Goal: Task Accomplishment & Management: Manage account settings

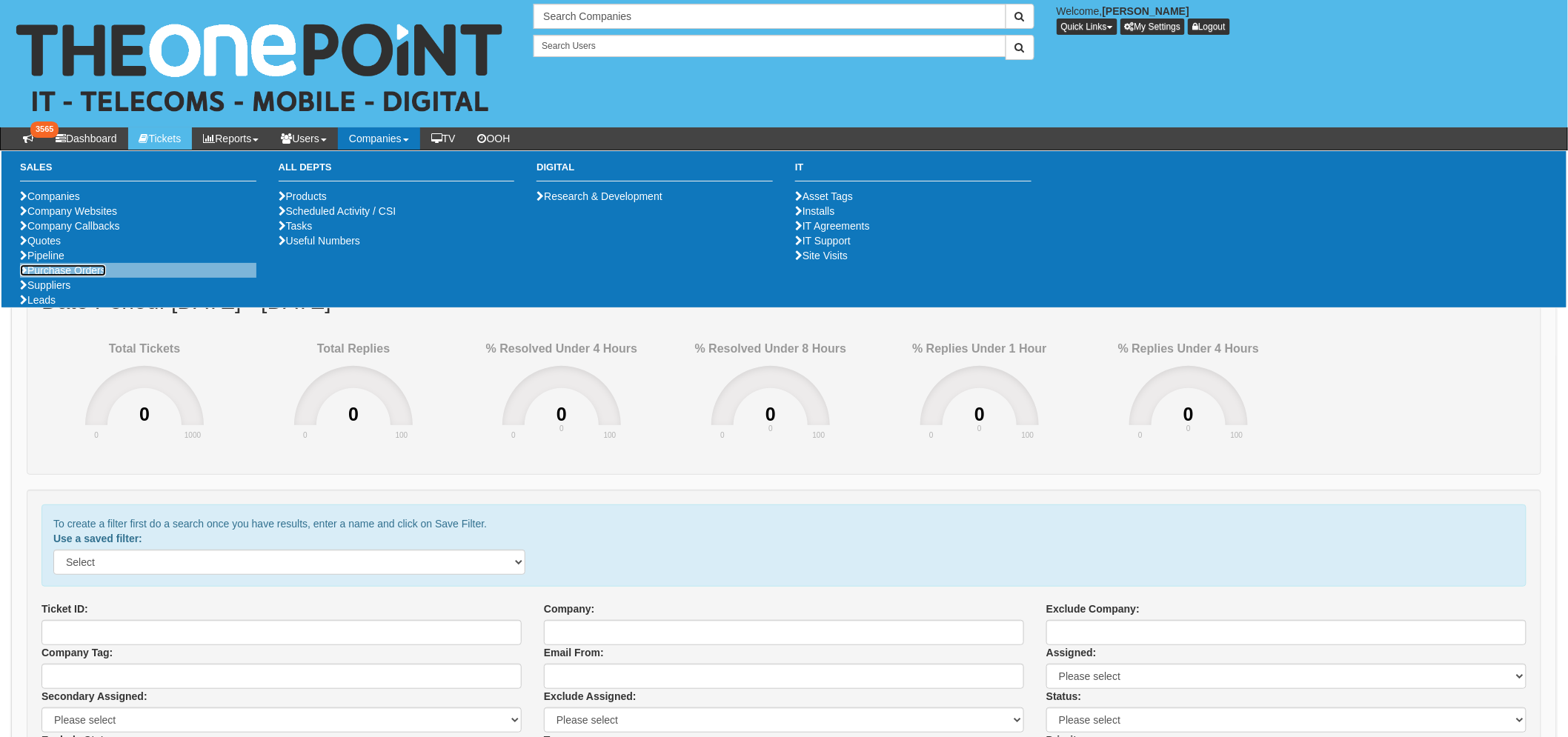
click at [71, 276] on link "Purchase Orders" at bounding box center [63, 270] width 86 height 12
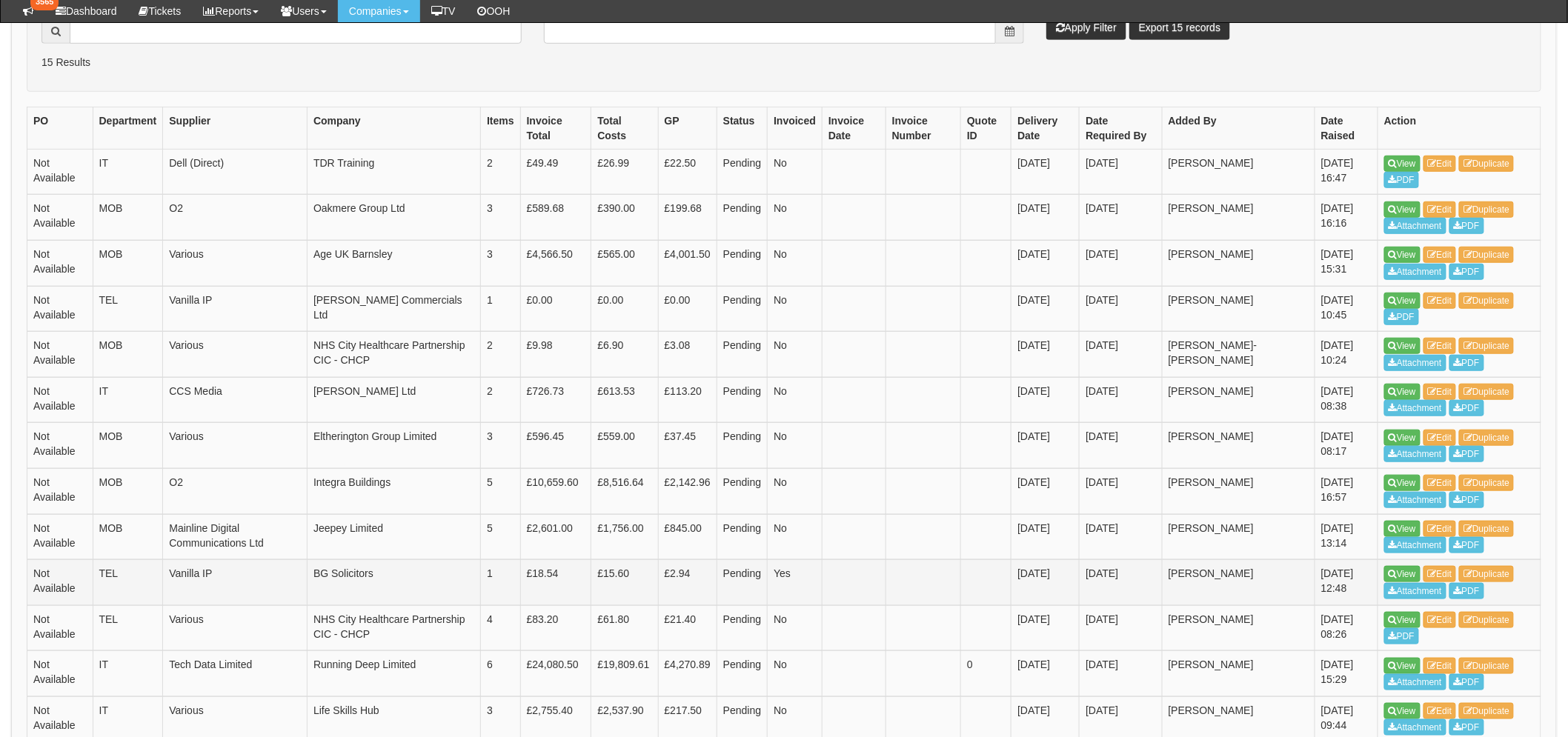
scroll to position [247, 0]
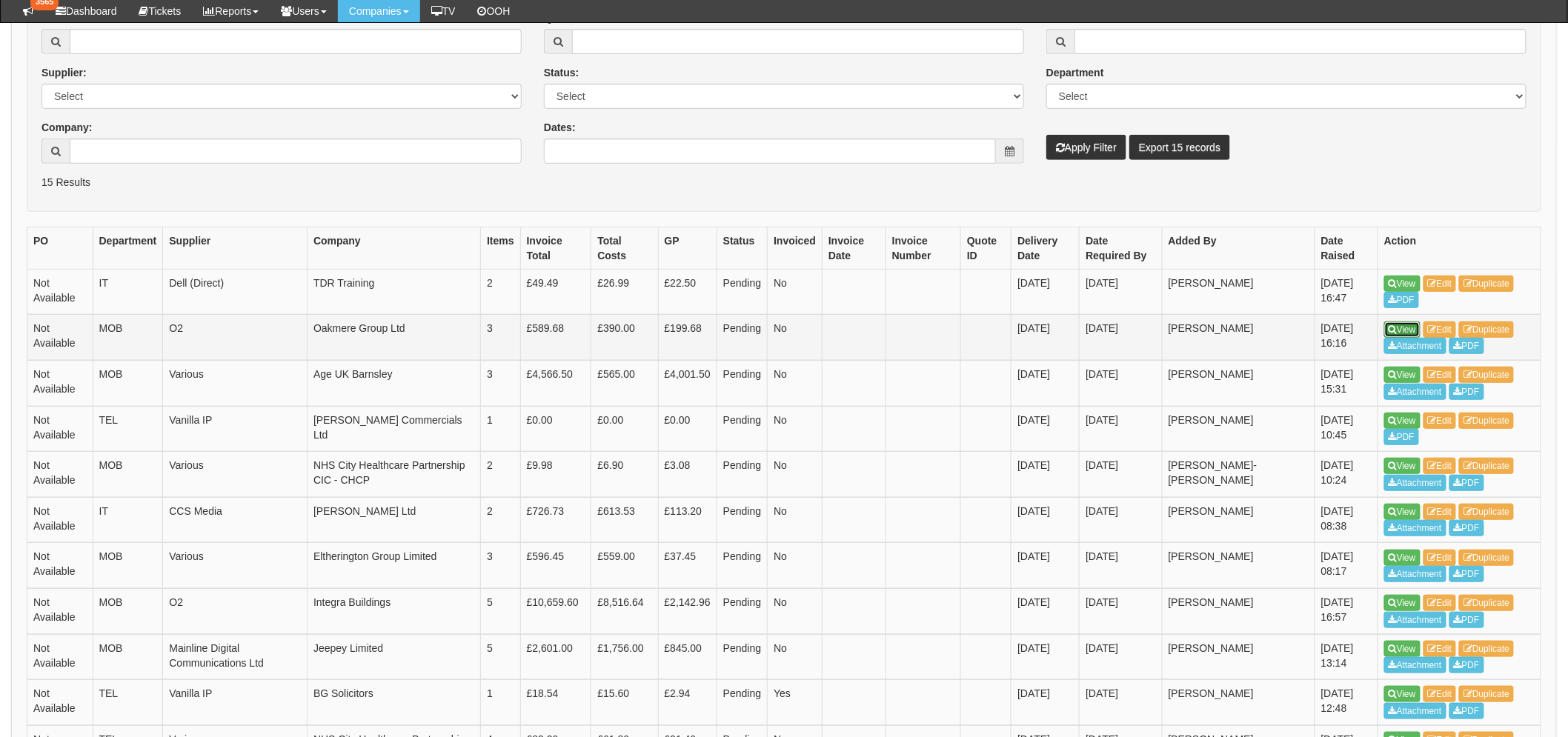
click at [1401, 328] on link "View" at bounding box center [1402, 330] width 36 height 16
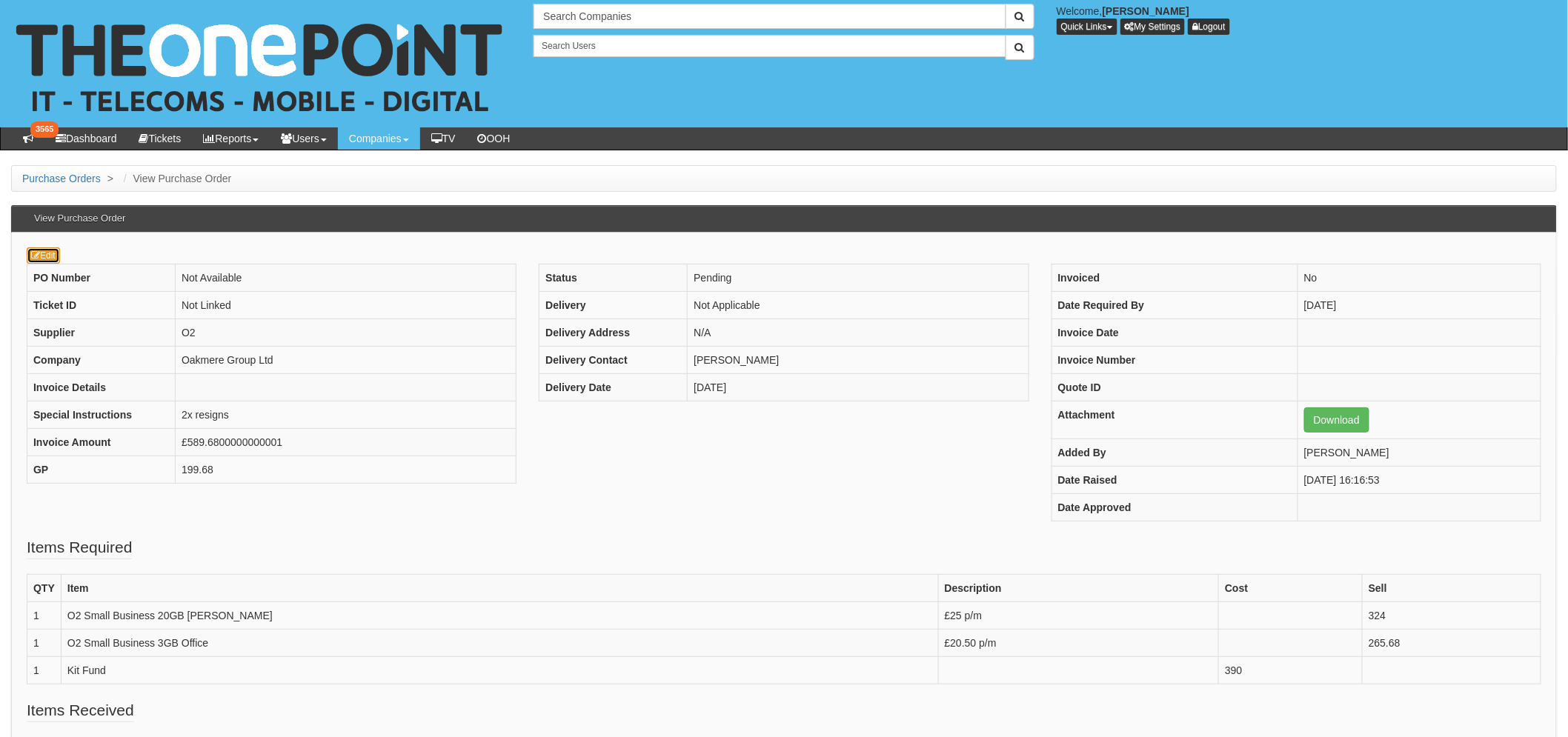
click at [38, 247] on link "Edit" at bounding box center [43, 255] width 33 height 16
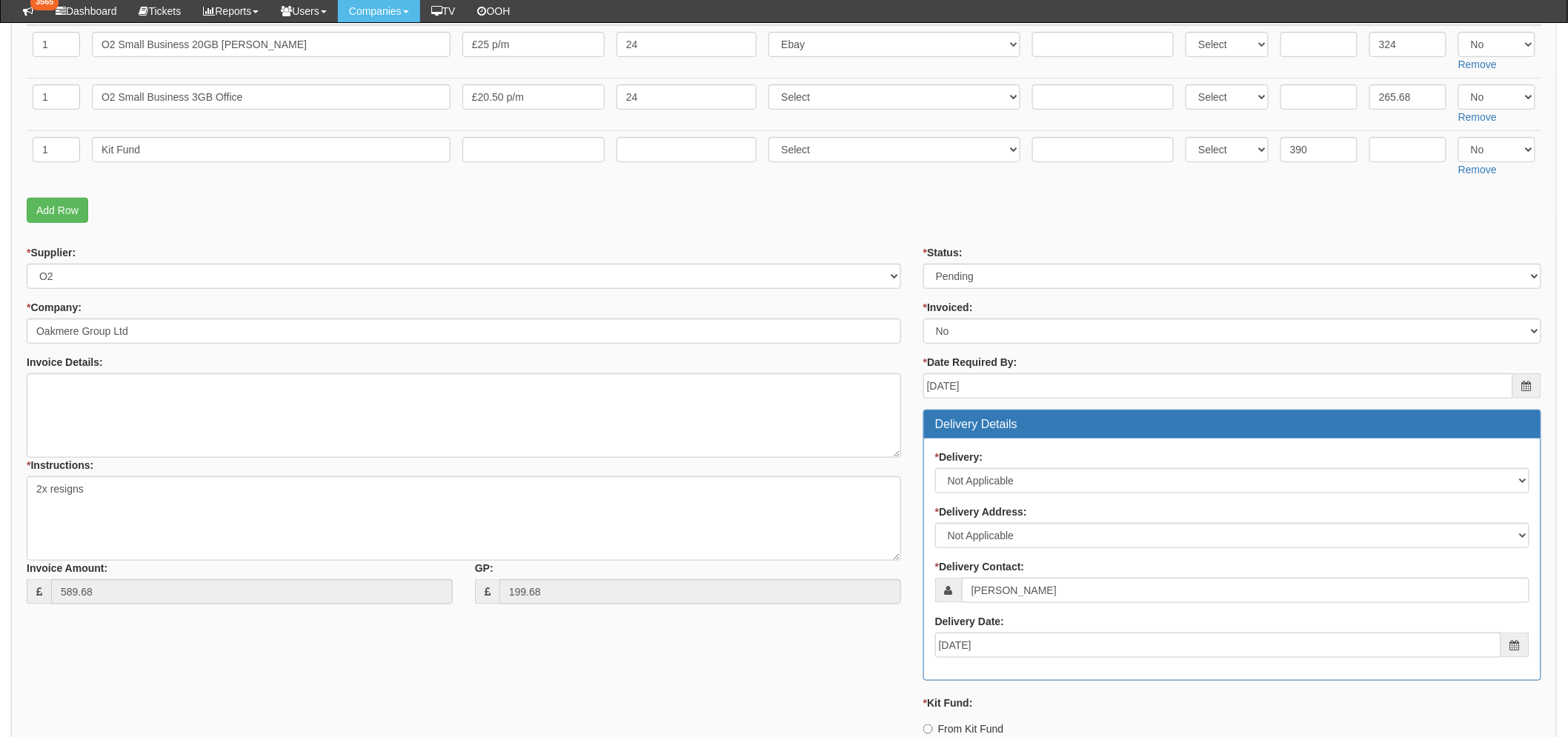
scroll to position [328, 0]
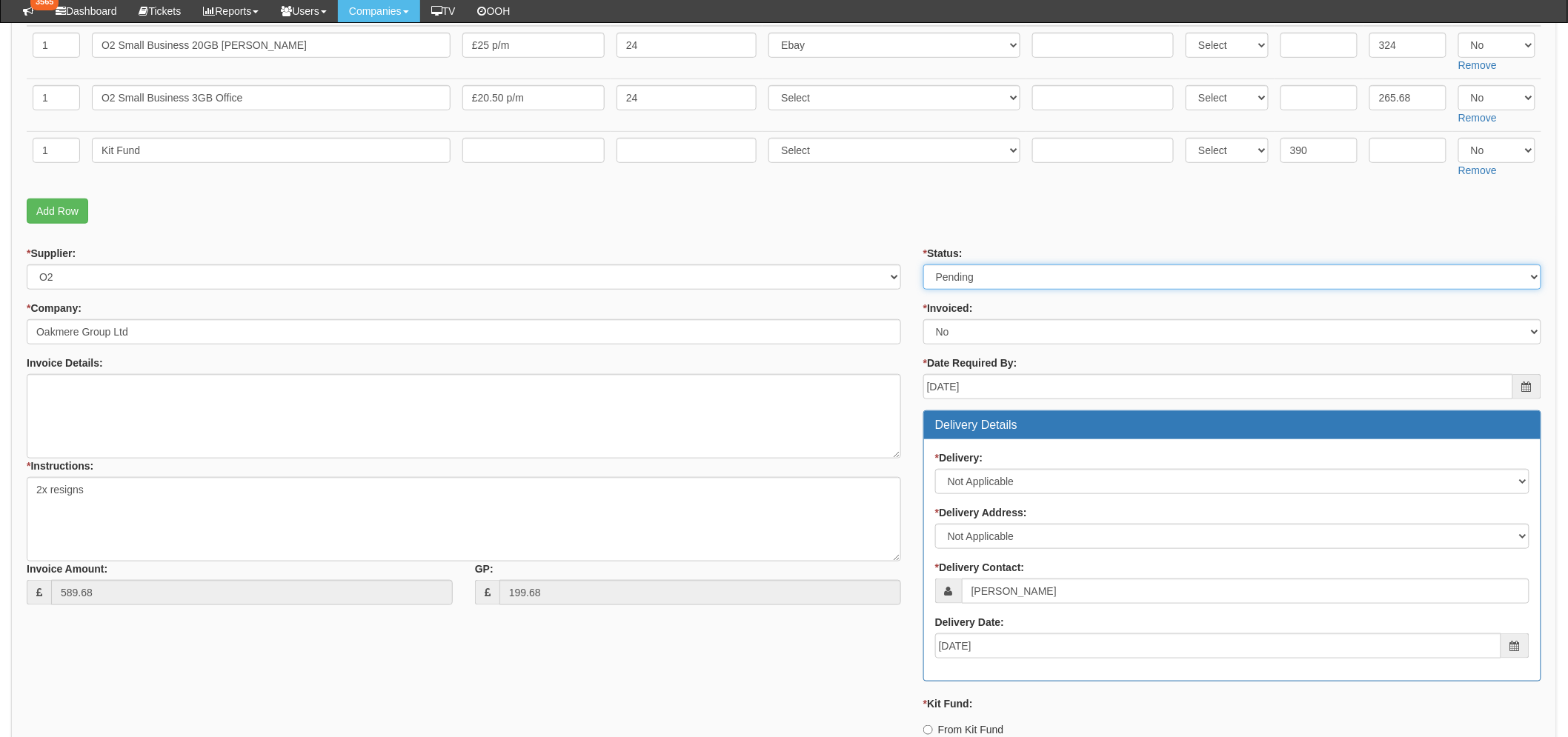
click at [1047, 279] on select "Select Approved Completed Delivered Invoiced Ordered Ordered to site Part Order…" at bounding box center [1232, 276] width 618 height 25
select select "2"
click at [923, 264] on select "Select Approved Completed Delivered Invoiced Ordered Ordered to site Part Order…" at bounding box center [1232, 276] width 618 height 25
click at [836, 213] on p "Add Row" at bounding box center [784, 210] width 1514 height 25
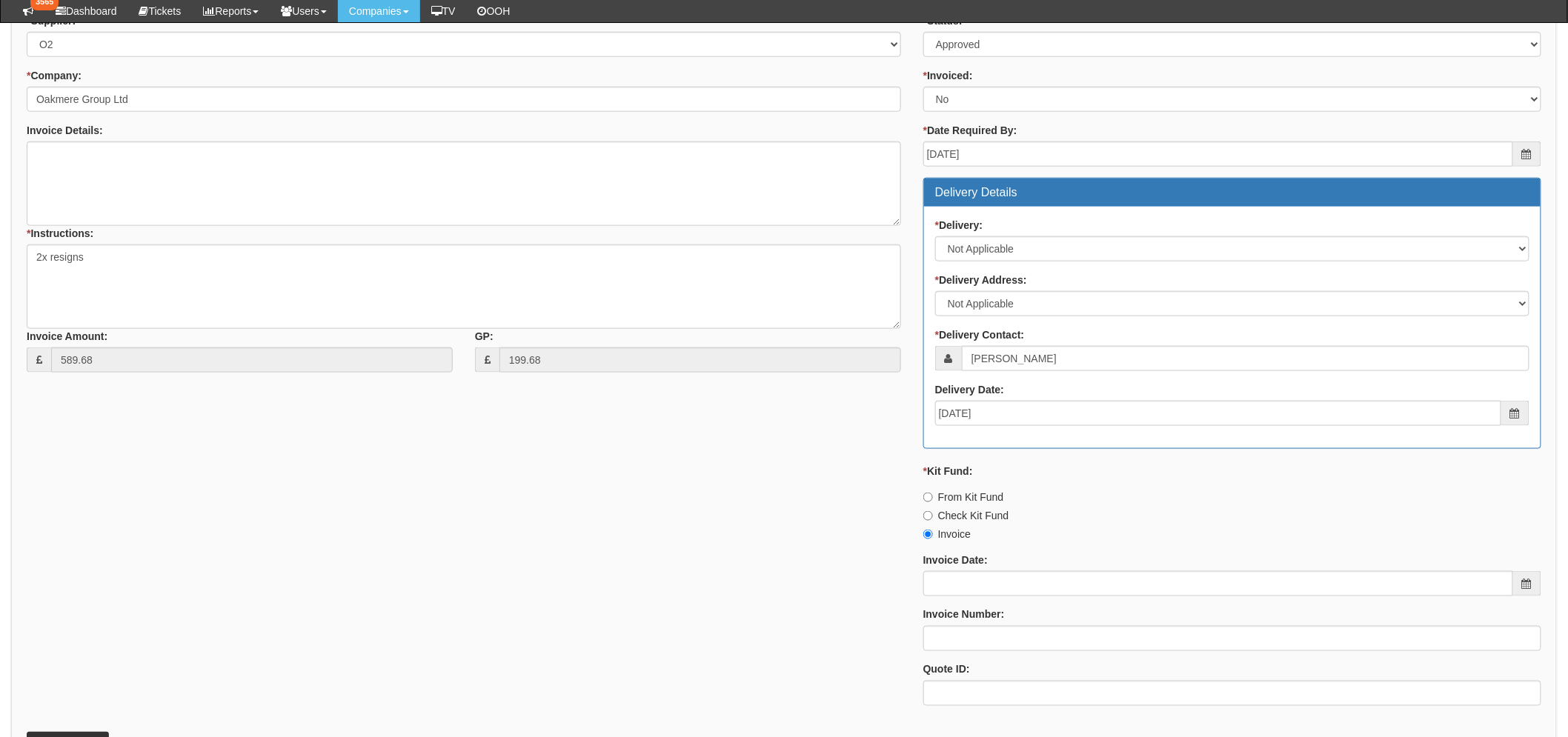
scroll to position [575, 0]
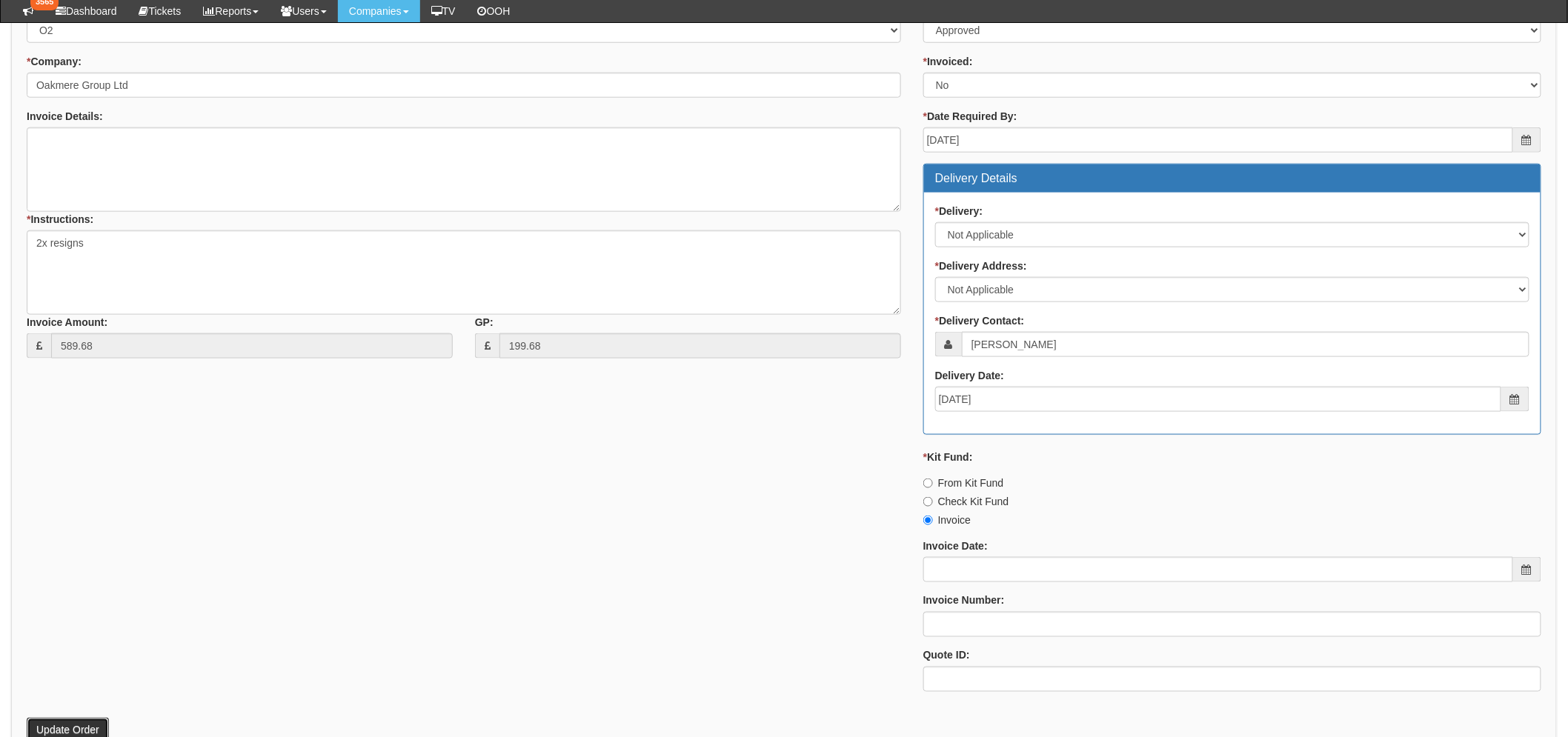
click at [68, 726] on button "Update Order" at bounding box center [68, 730] width 83 height 25
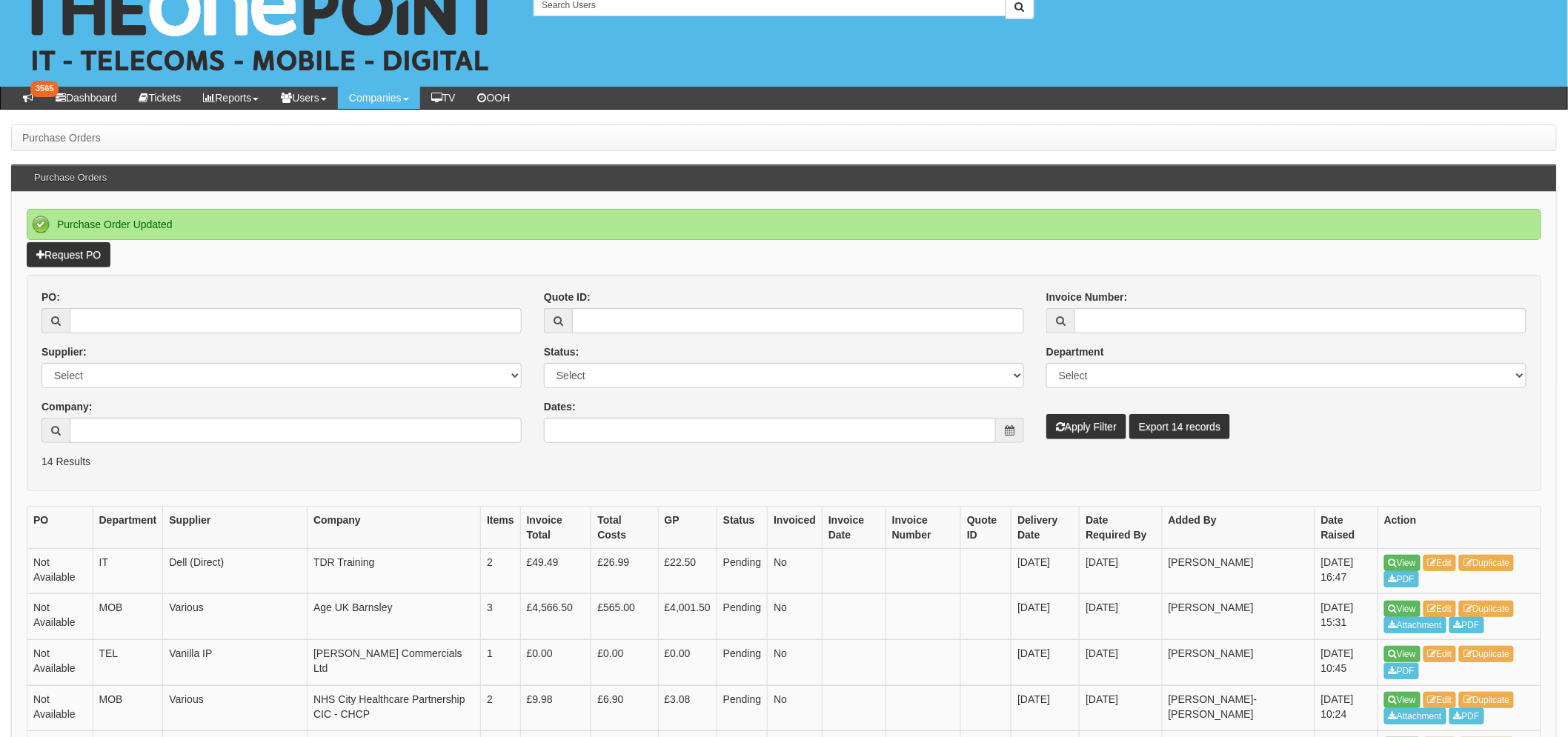
scroll to position [83, 0]
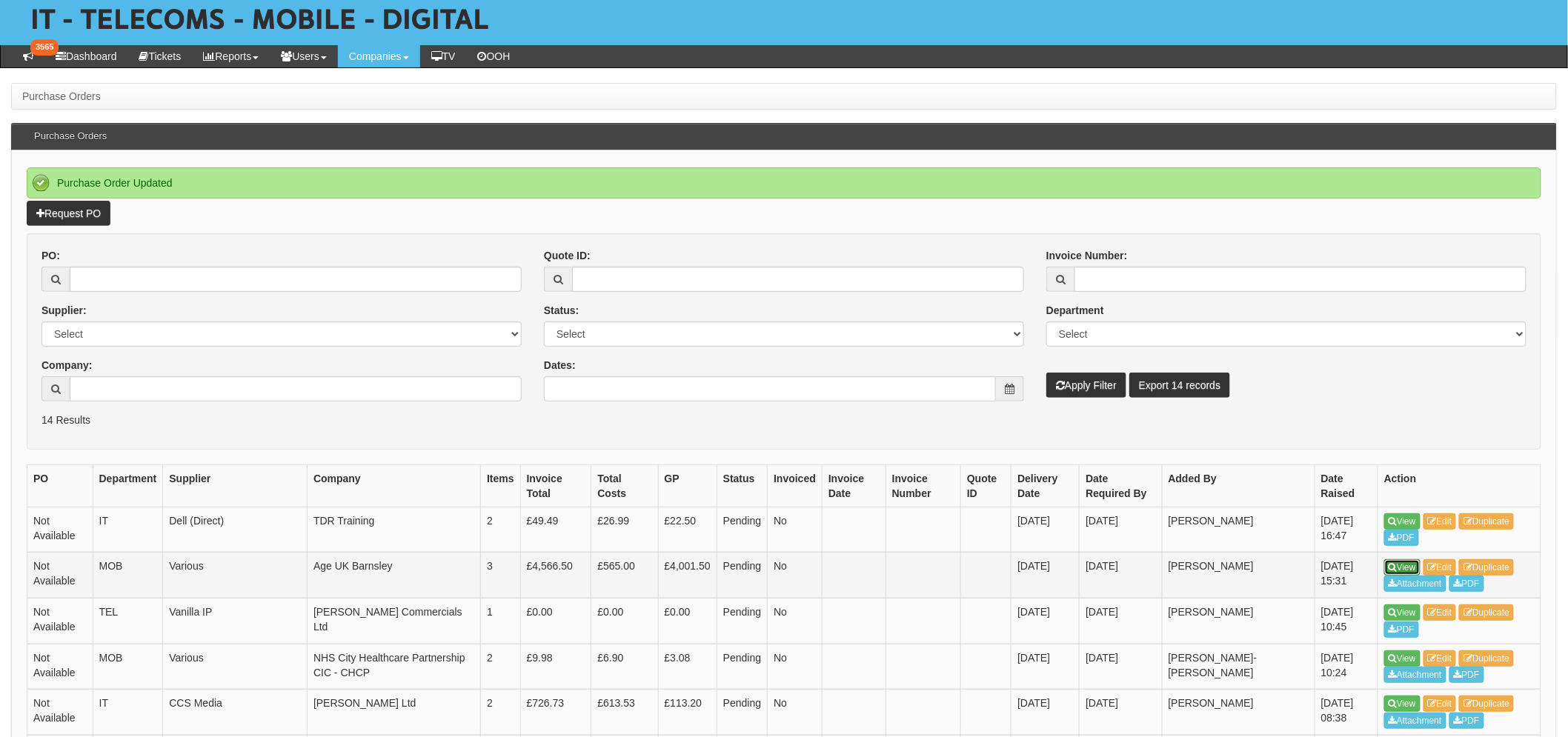
click at [1413, 564] on link "View" at bounding box center [1402, 567] width 36 height 16
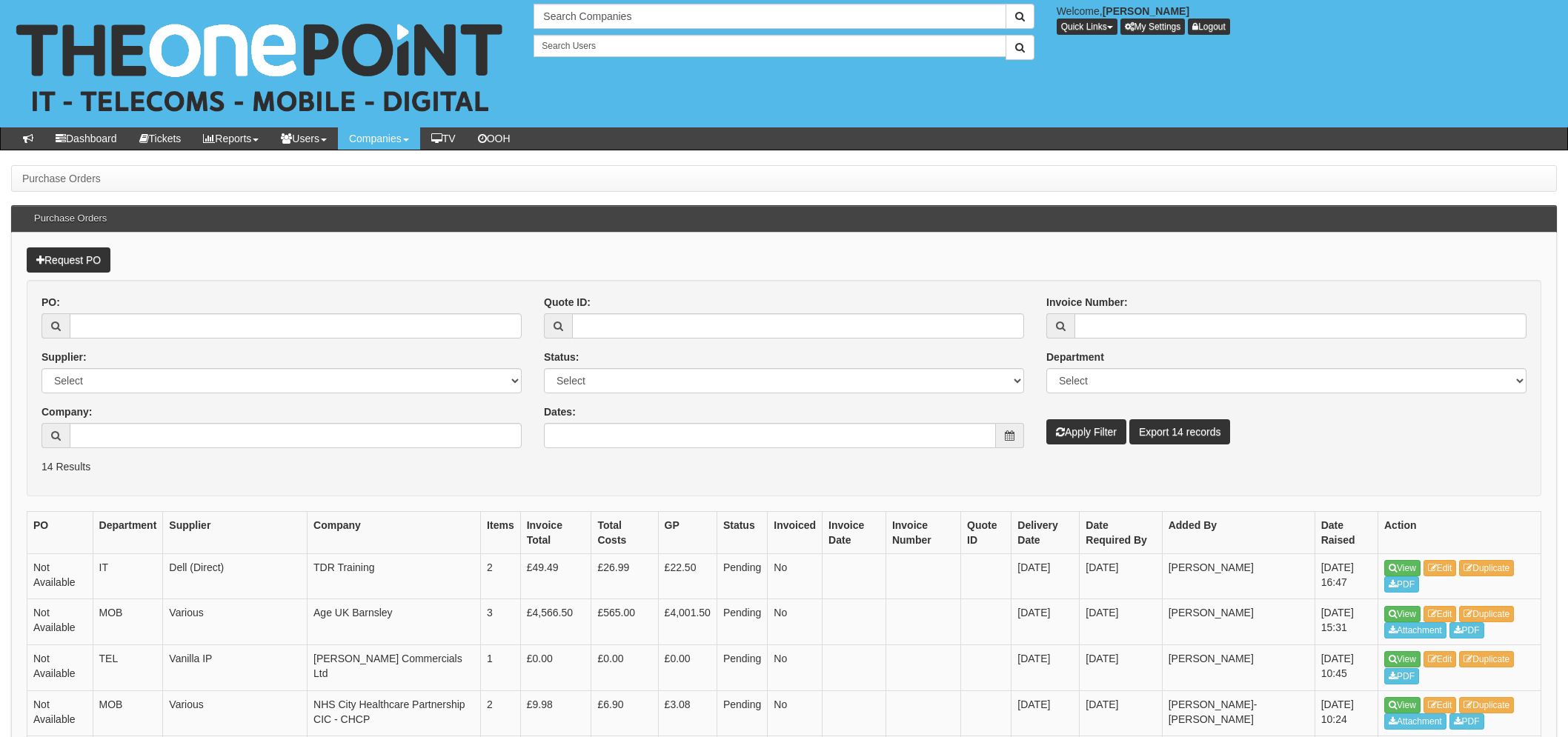
scroll to position [83, 0]
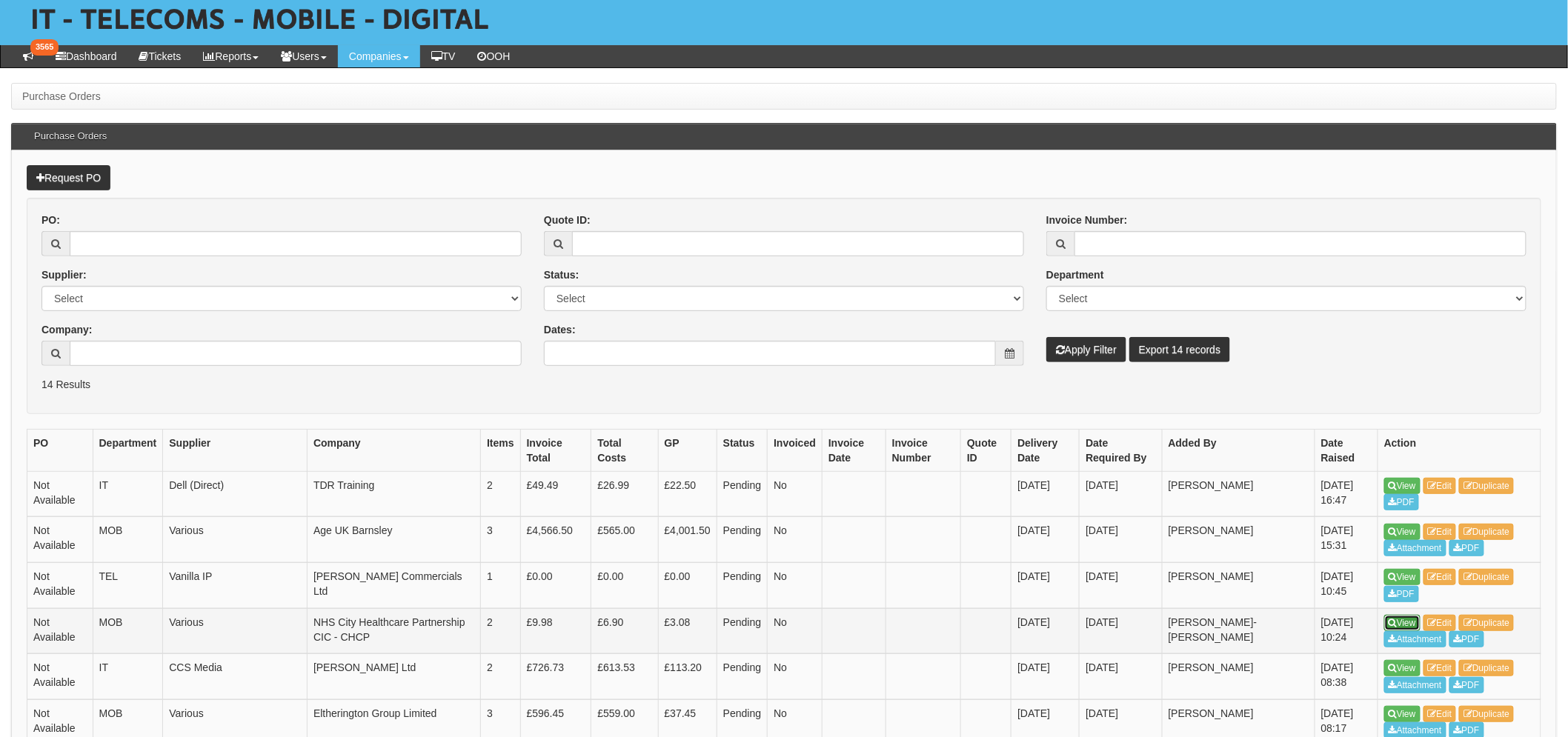
click at [1412, 616] on link "View" at bounding box center [1402, 622] width 36 height 16
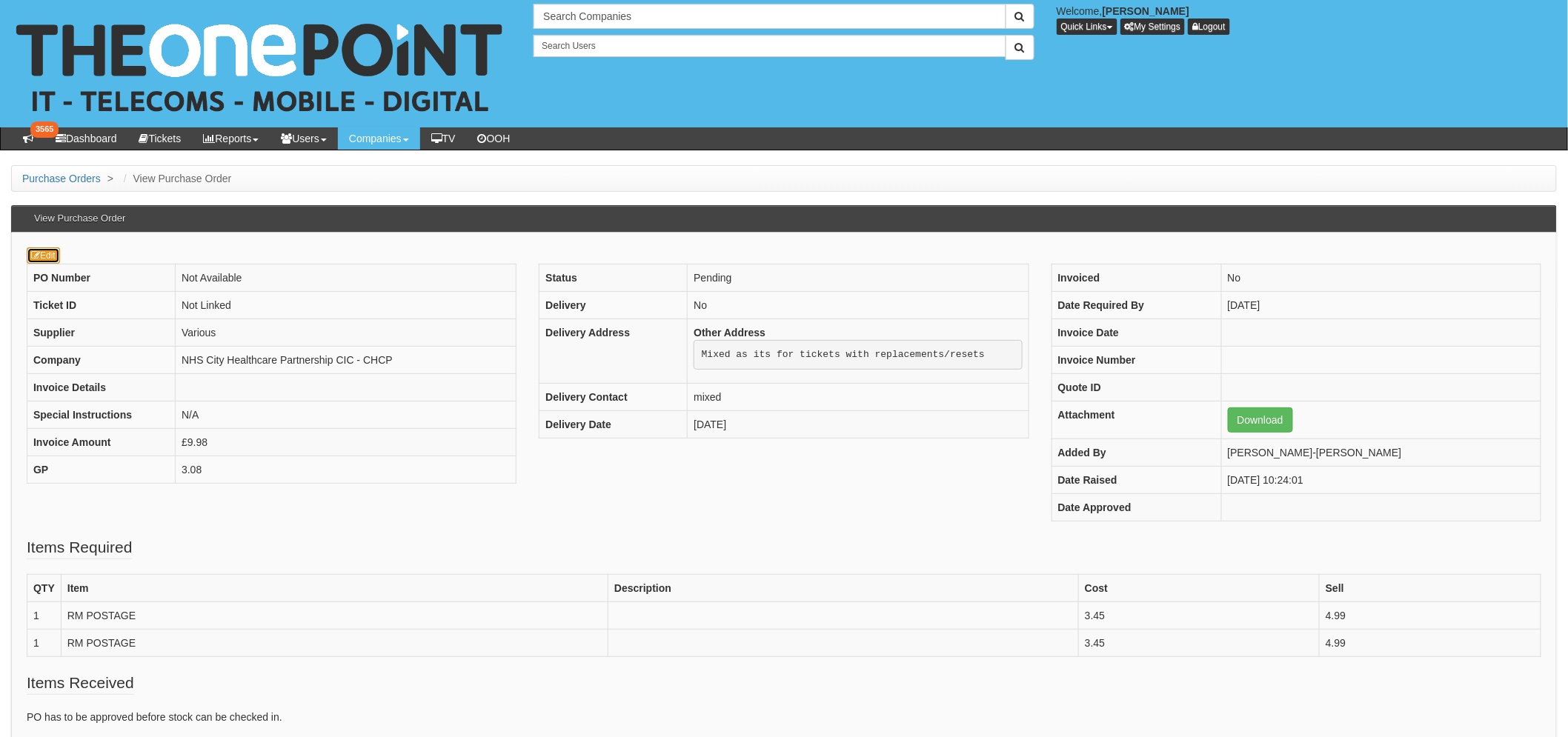
click at [39, 262] on link "Edit" at bounding box center [43, 255] width 33 height 16
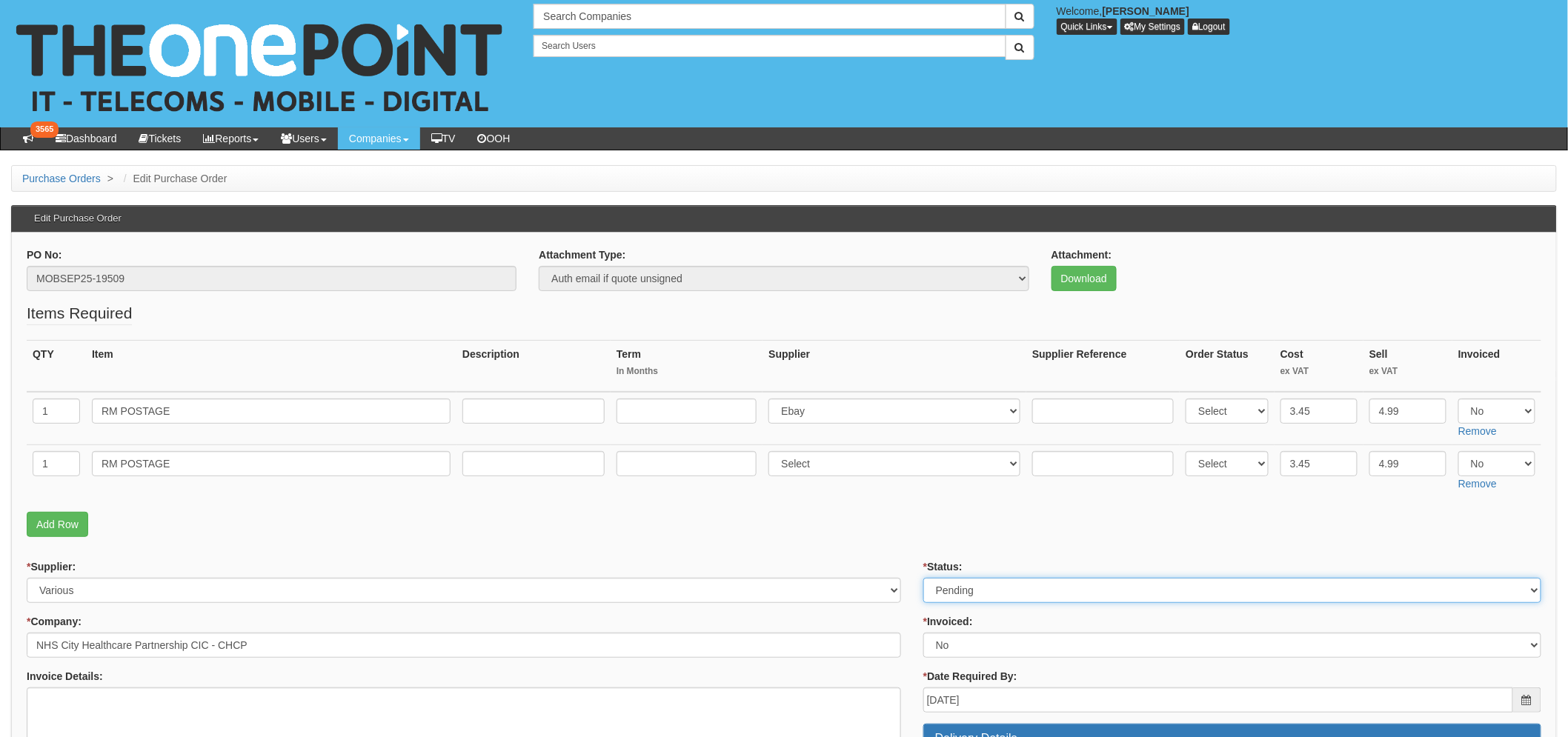
click at [959, 581] on select "Select Approved Completed Delivered Invoiced Ordered Ordered to site Part Order…" at bounding box center [1232, 590] width 618 height 25
select select "2"
click at [923, 578] on select "Select Approved Completed Delivered Invoiced Ordered Ordered to site Part Order…" at bounding box center [1232, 590] width 618 height 25
click at [900, 509] on fieldset "Items Required QTY Item Description Term In Months Supplier Supplier Reference …" at bounding box center [784, 422] width 1514 height 242
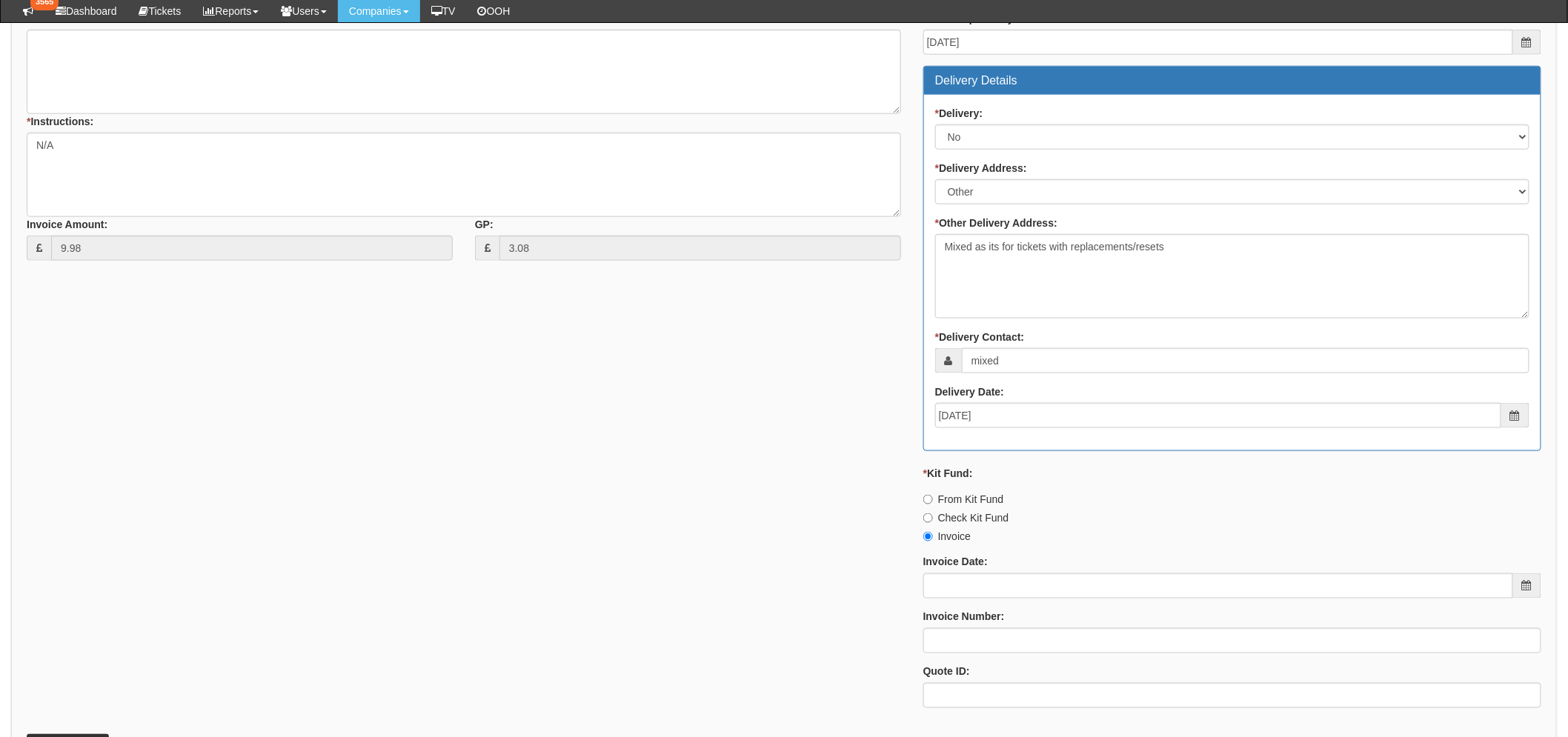
scroll to position [763, 0]
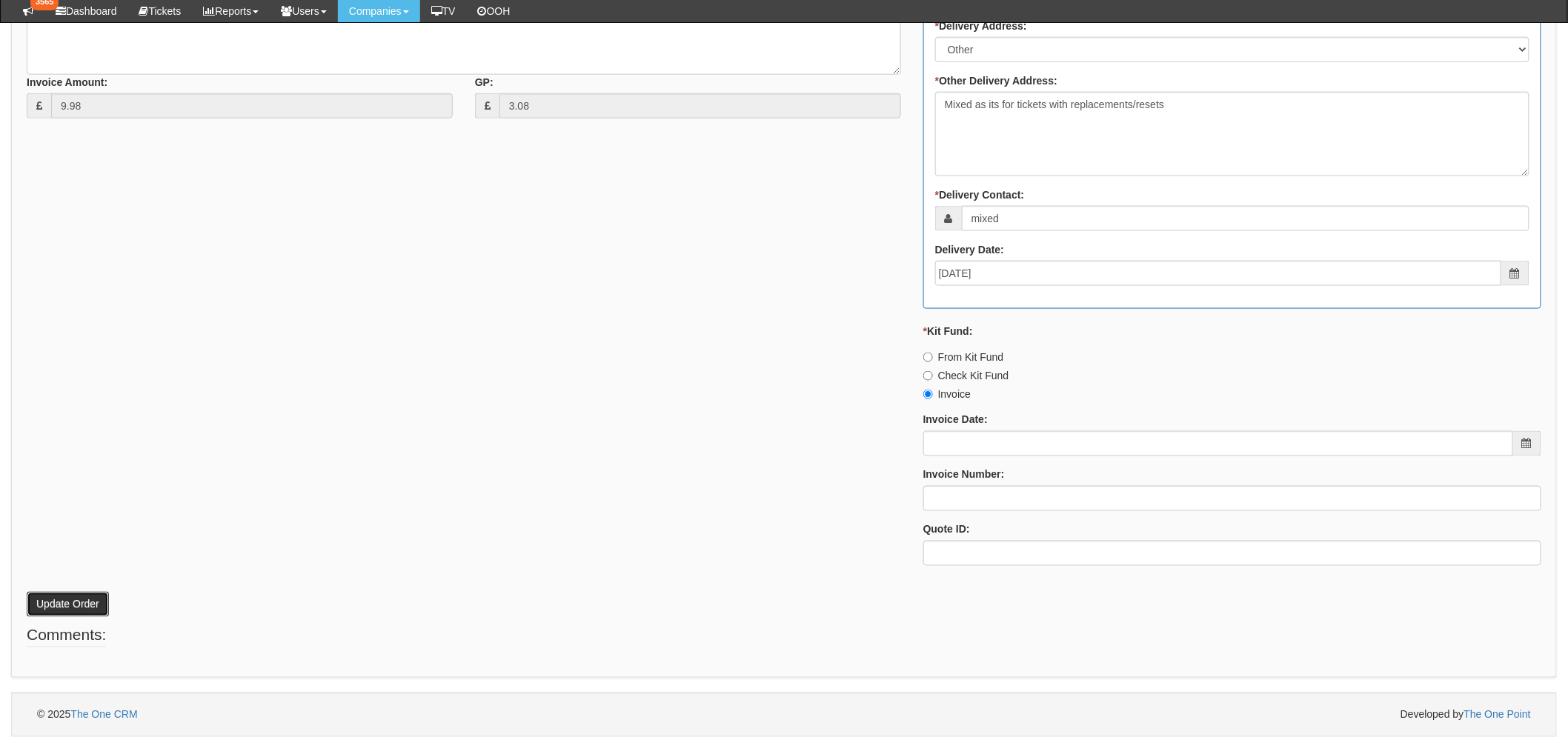
click at [63, 608] on button "Update Order" at bounding box center [68, 604] width 83 height 25
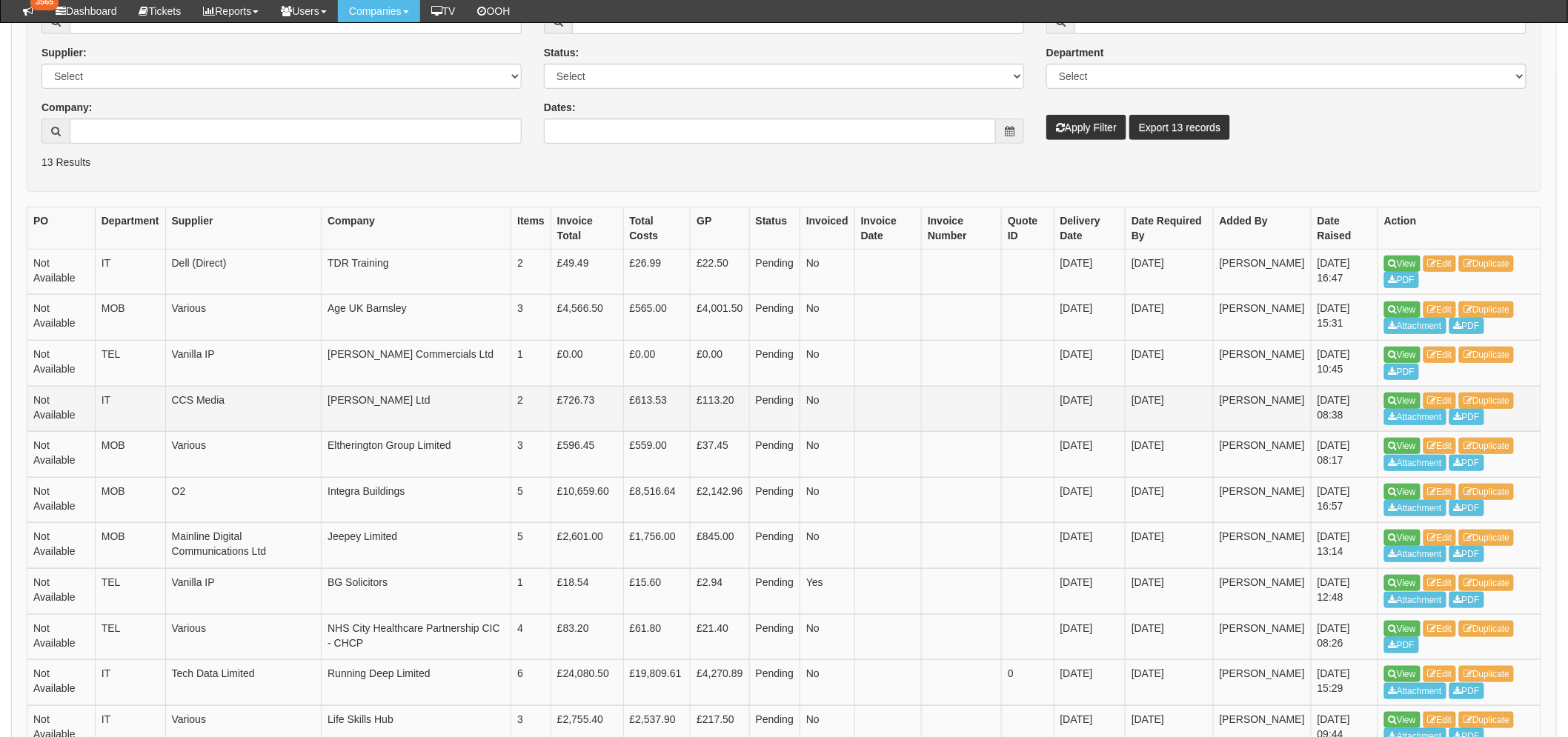
scroll to position [329, 0]
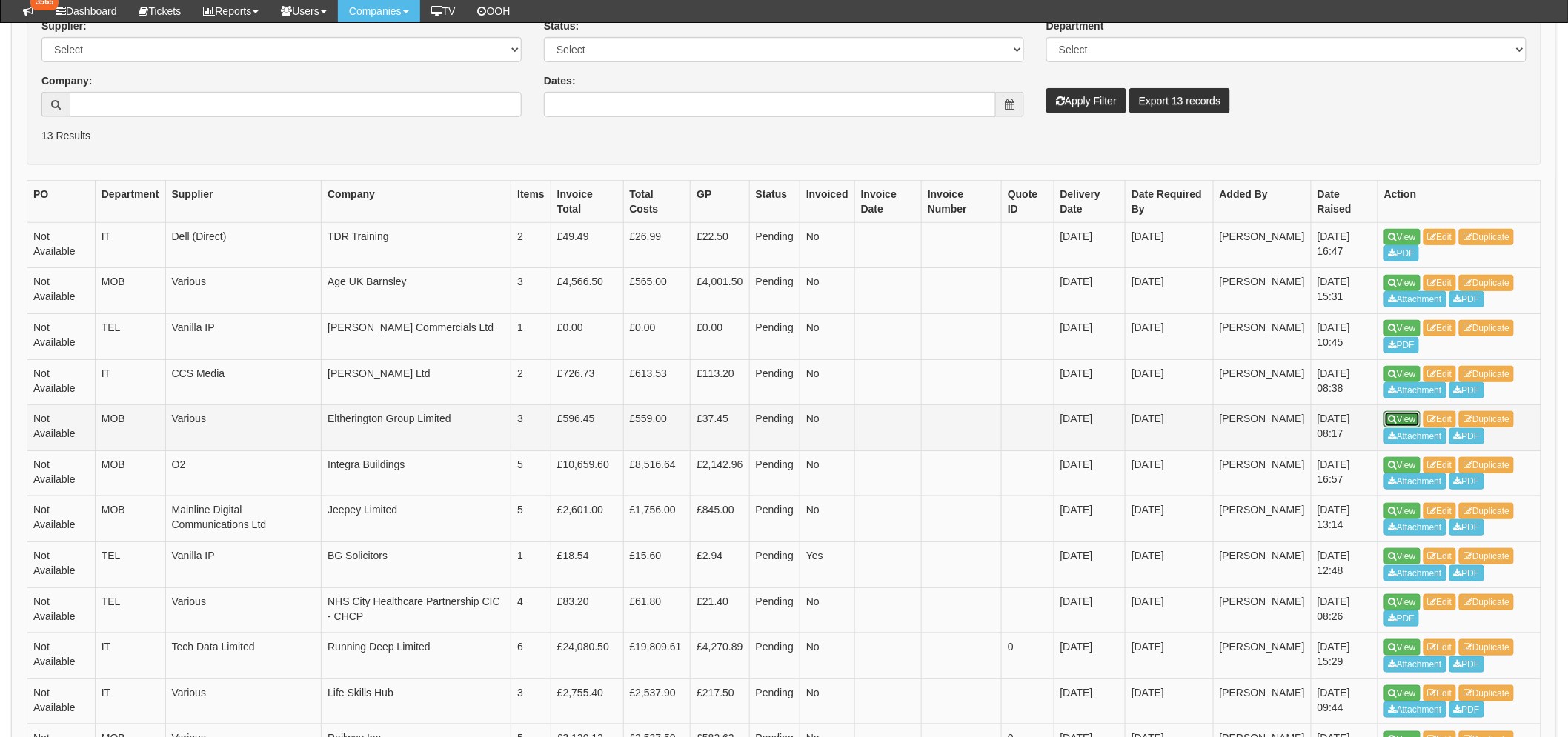
click at [1398, 417] on link "View" at bounding box center [1402, 419] width 36 height 16
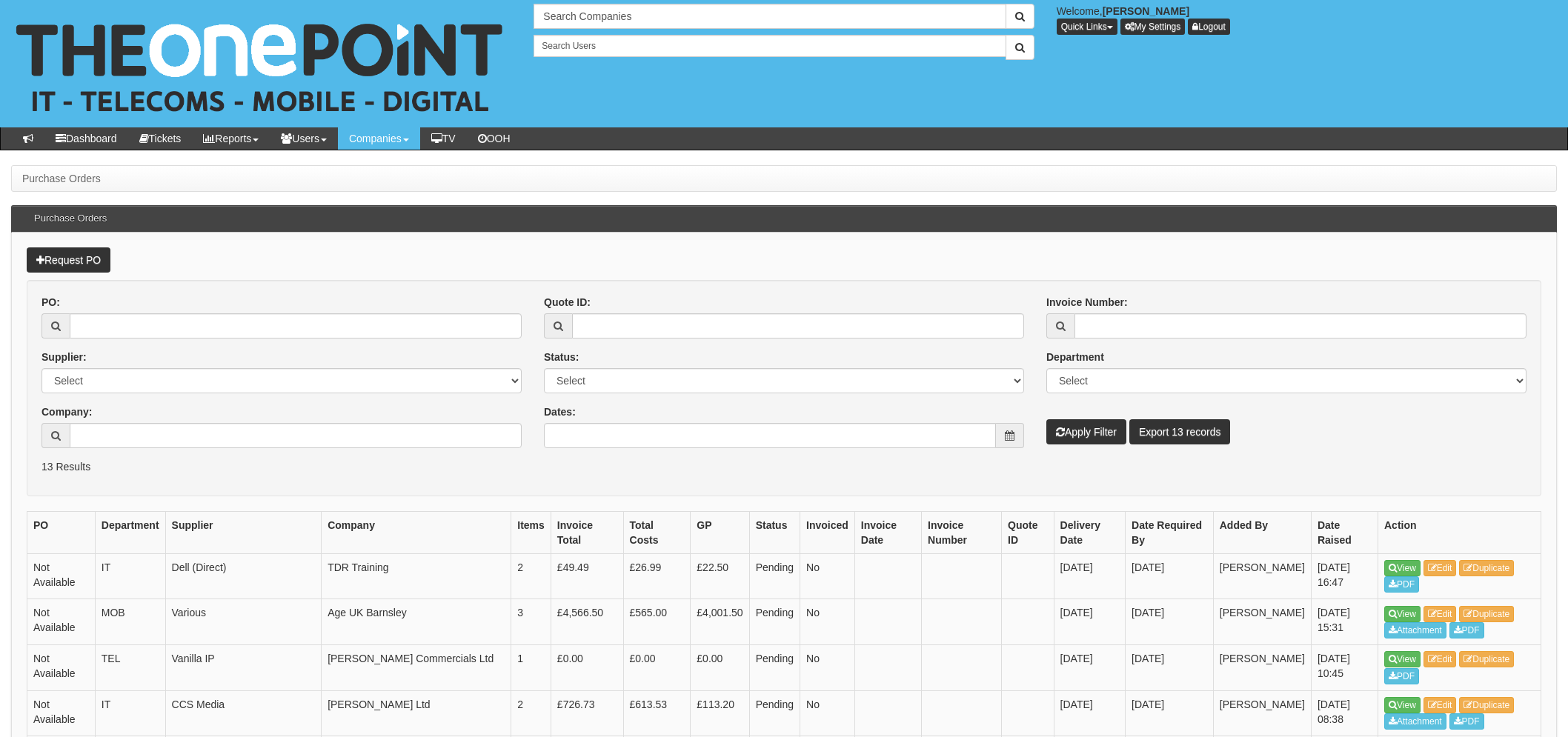
scroll to position [331, 0]
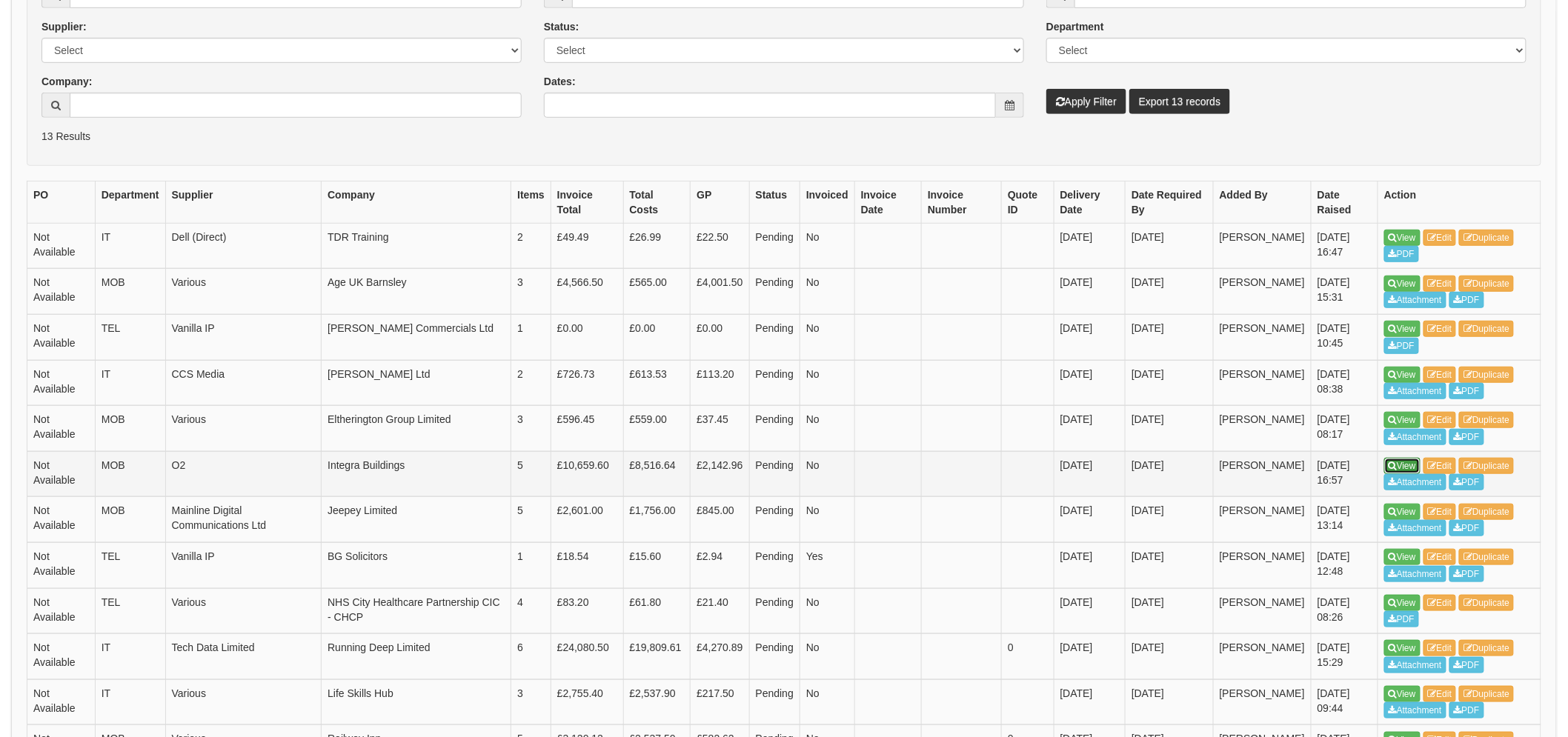
click at [1412, 469] on link "View" at bounding box center [1402, 466] width 36 height 16
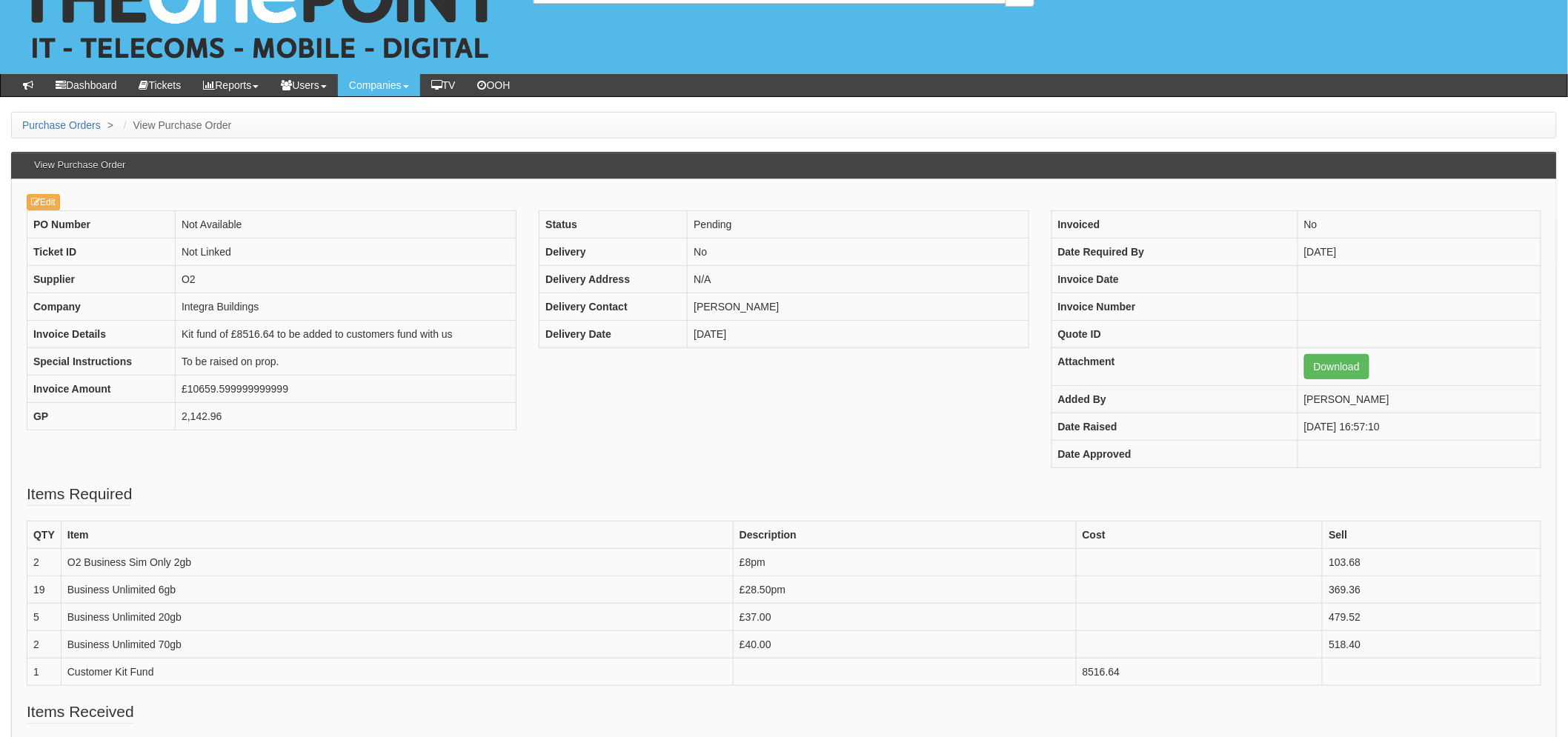
scroll to position [83, 0]
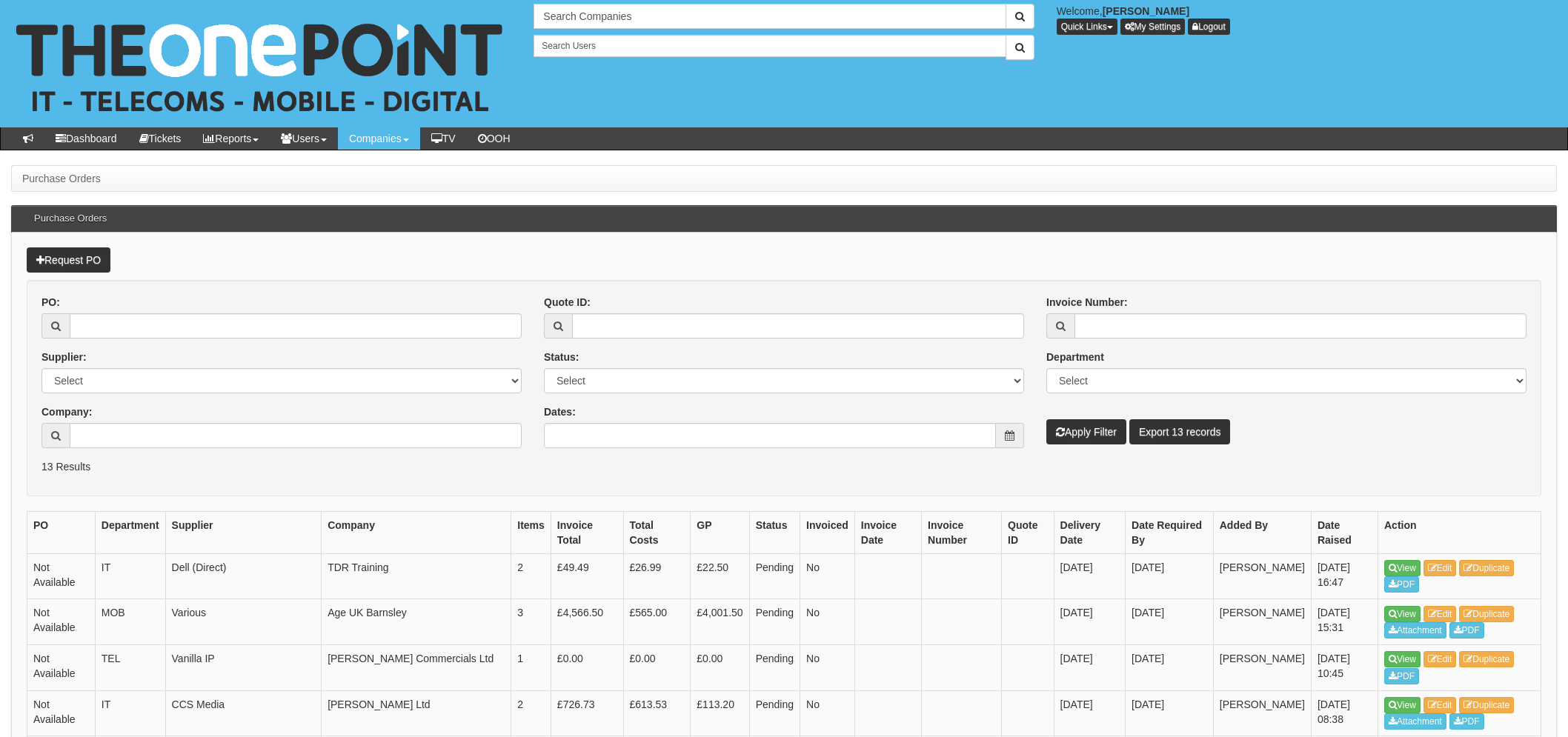
scroll to position [331, 0]
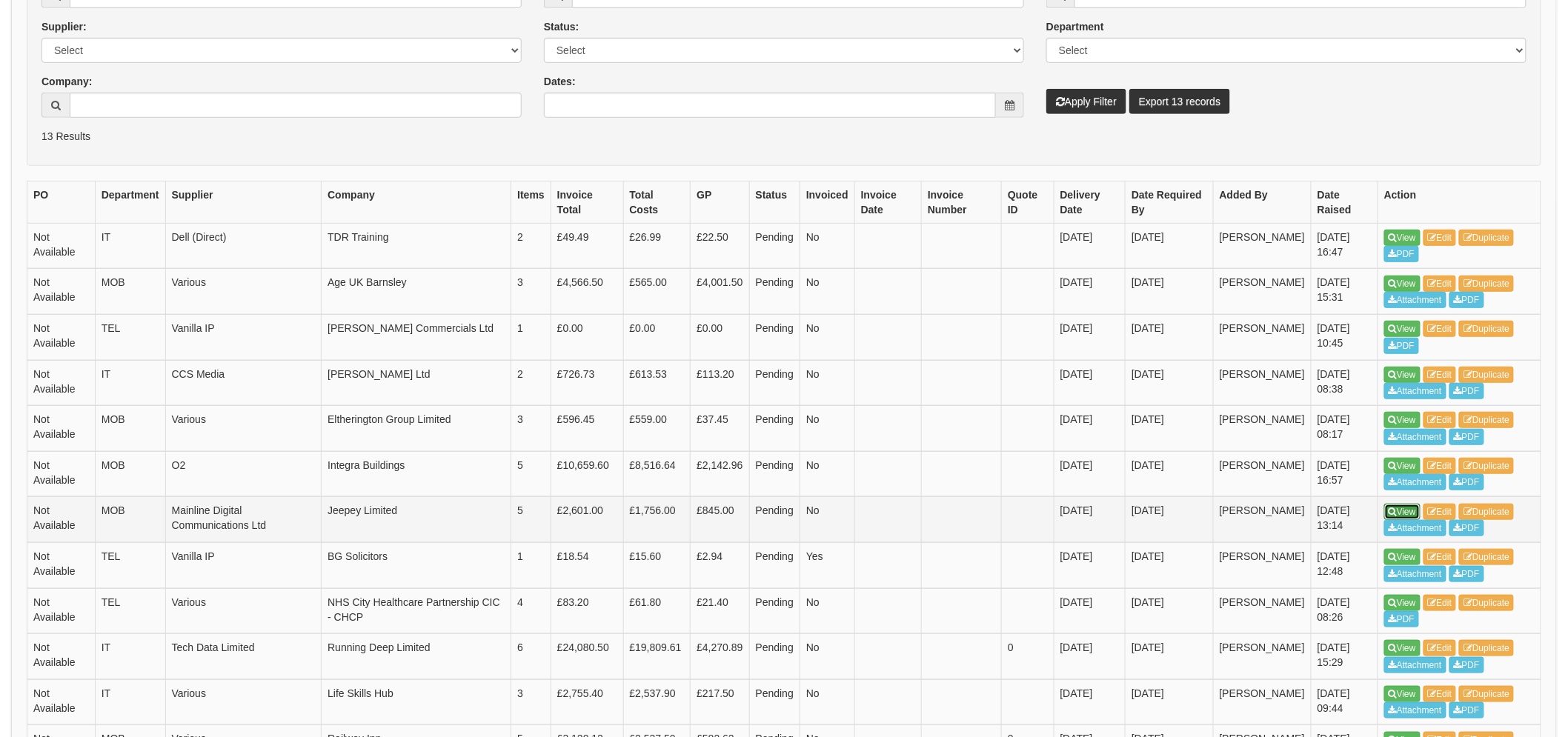
click at [1391, 508] on icon at bounding box center [1393, 511] width 8 height 9
